Goal: Find specific page/section: Find specific page/section

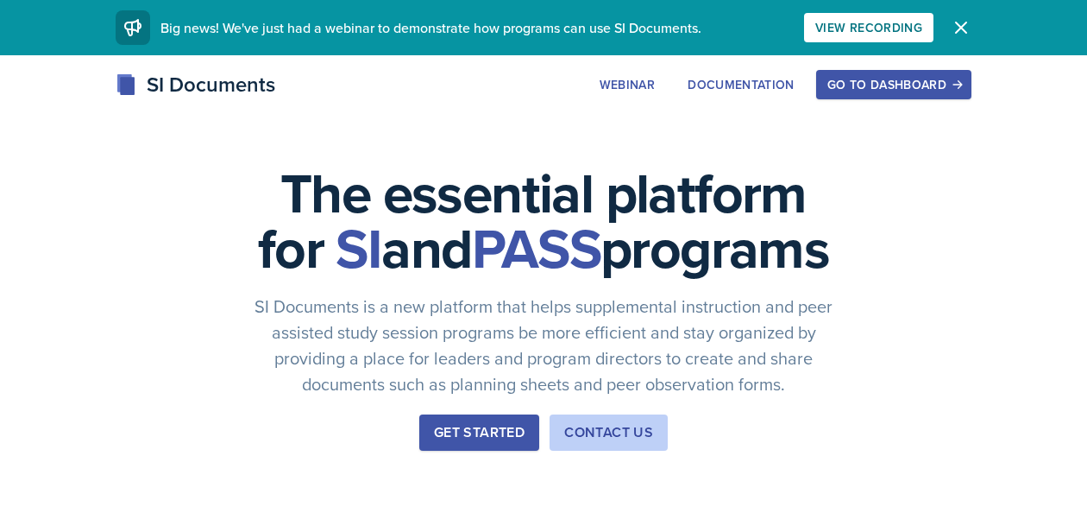
click at [886, 88] on div "Go to Dashboard" at bounding box center [894, 85] width 133 height 14
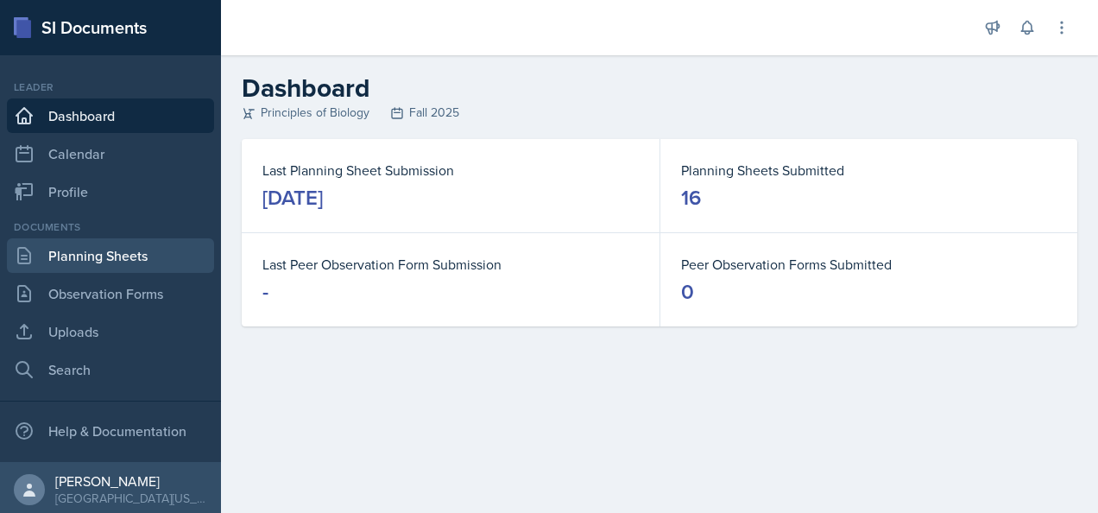
click at [72, 253] on link "Planning Sheets" at bounding box center [110, 255] width 207 height 35
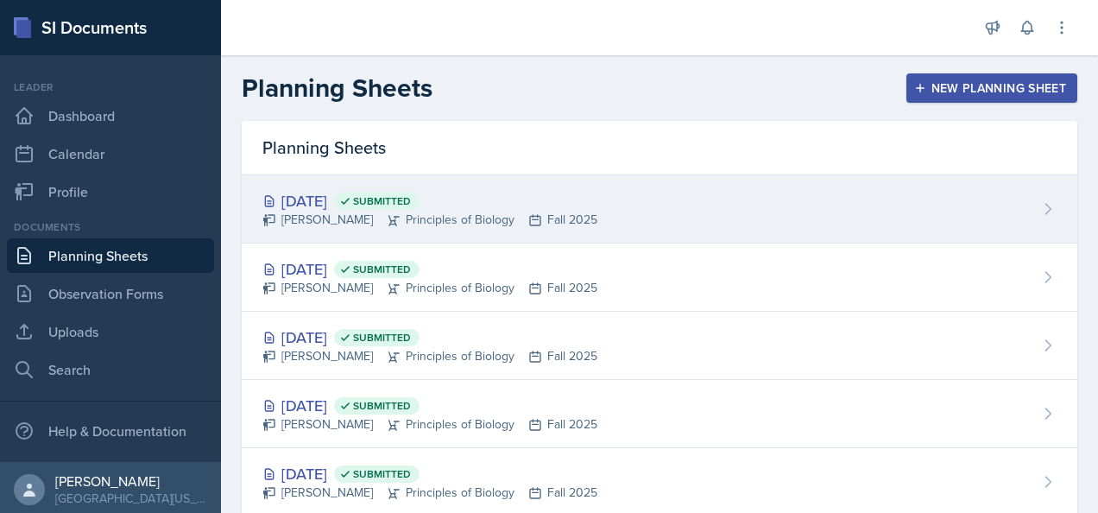
click at [720, 193] on div "[DATE] Submitted [PERSON_NAME] Principles of Biology Fall 2025" at bounding box center [659, 209] width 835 height 68
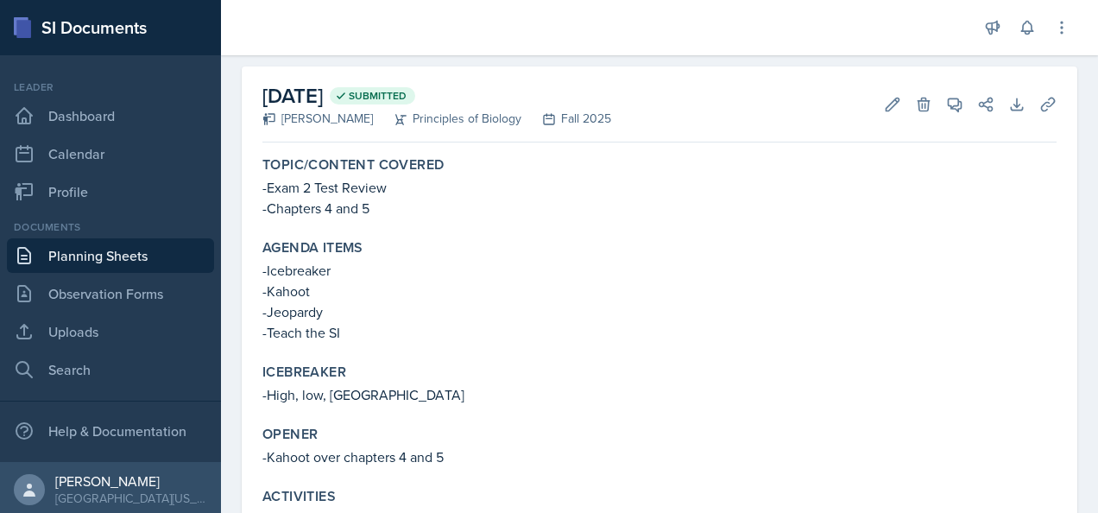
scroll to position [79, 0]
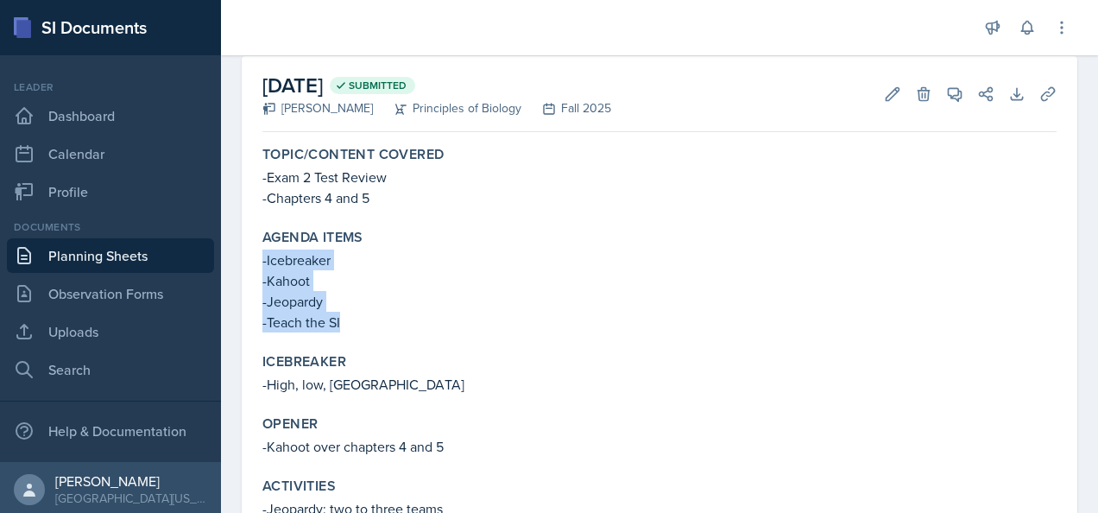
drag, startPoint x: 340, startPoint y: 319, endPoint x: 255, endPoint y: 260, distance: 103.4
click at [255, 260] on div "Agenda items -Icebreaker -Kahoot -Jeopardy -Teach the SI" at bounding box center [659, 280] width 808 height 117
copy div "-Icebreaker -Kahoot -Jeopardy -Teach the SI"
click at [661, 287] on p "-Kahoot" at bounding box center [659, 280] width 794 height 21
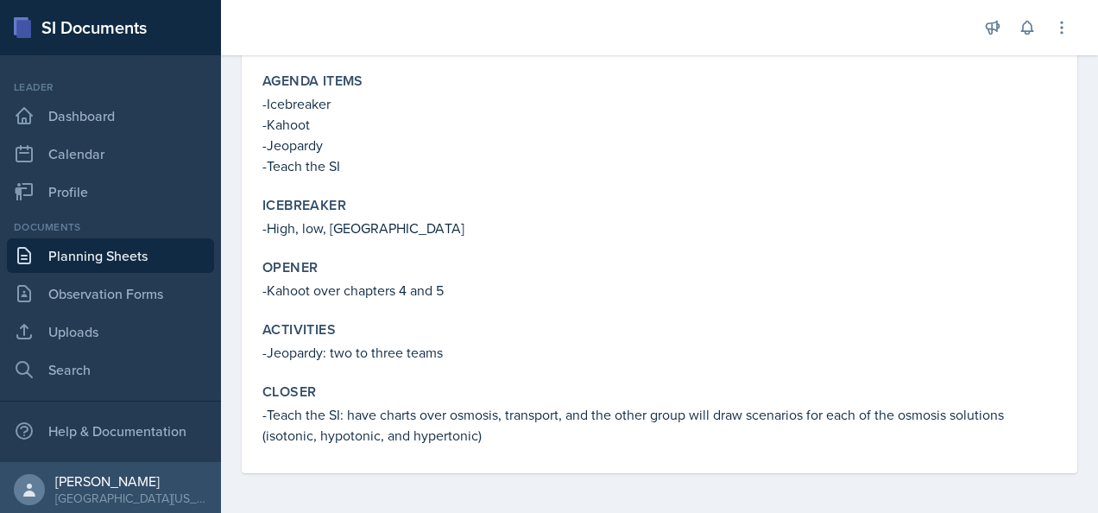
scroll to position [236, 0]
